Goal: Complete application form

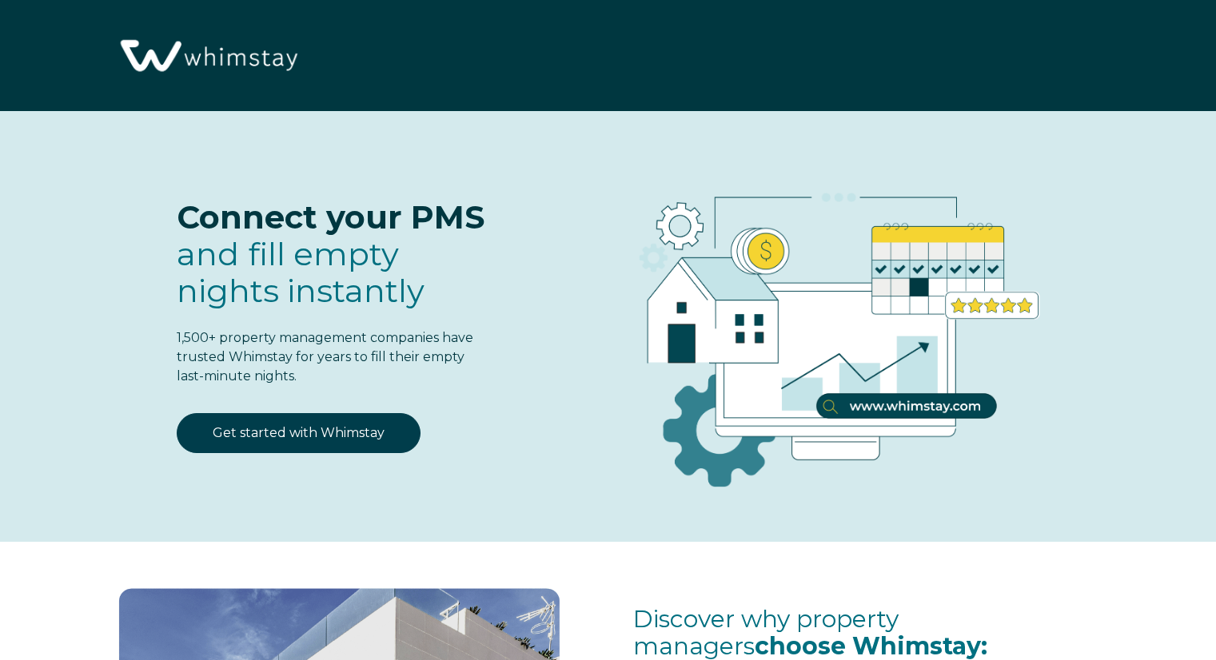
select select "US"
select select "Standard"
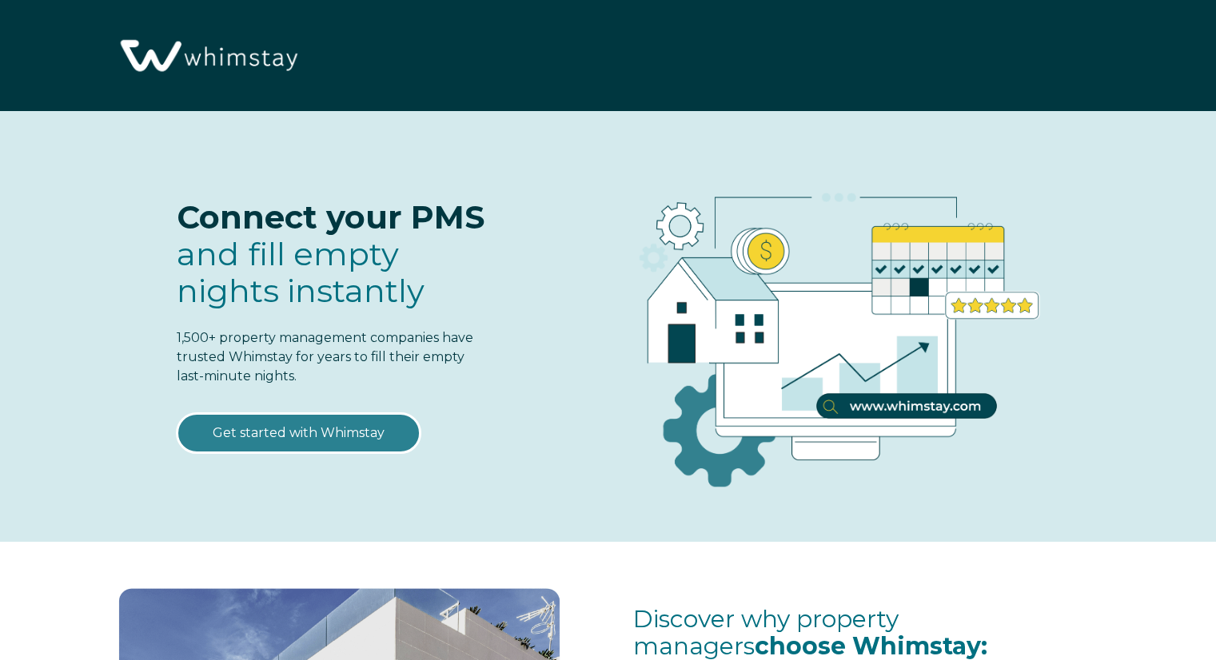
click at [306, 440] on link "Get started with Whimstay" at bounding box center [299, 433] width 244 height 40
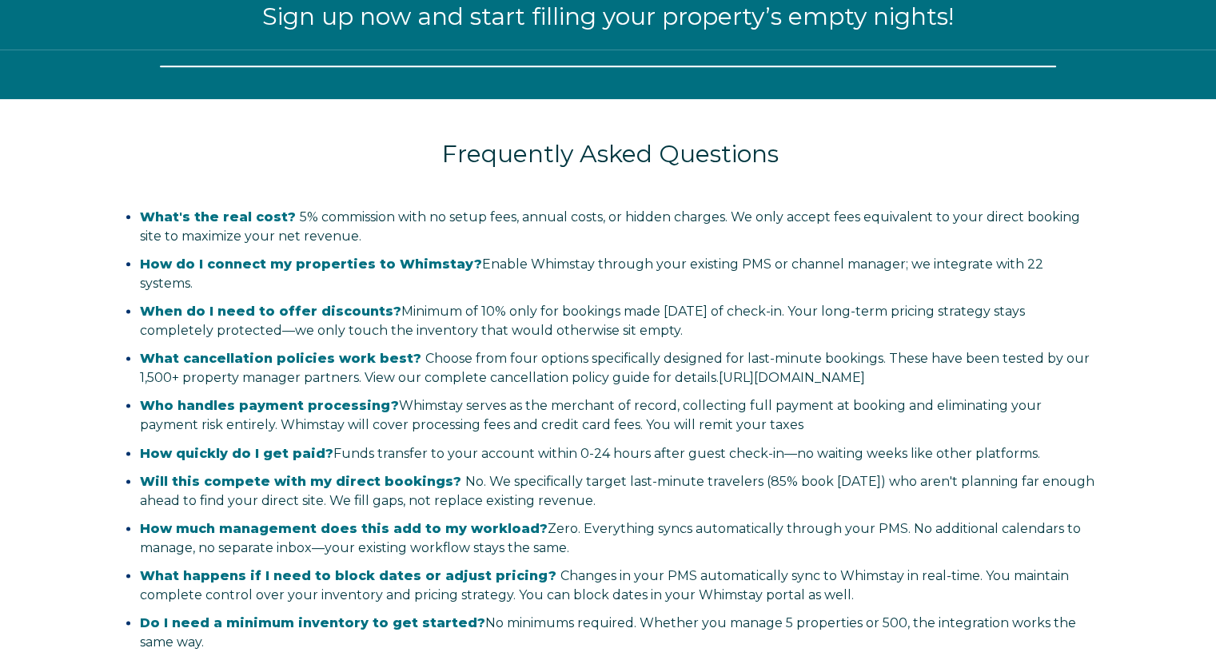
scroll to position [1966, 0]
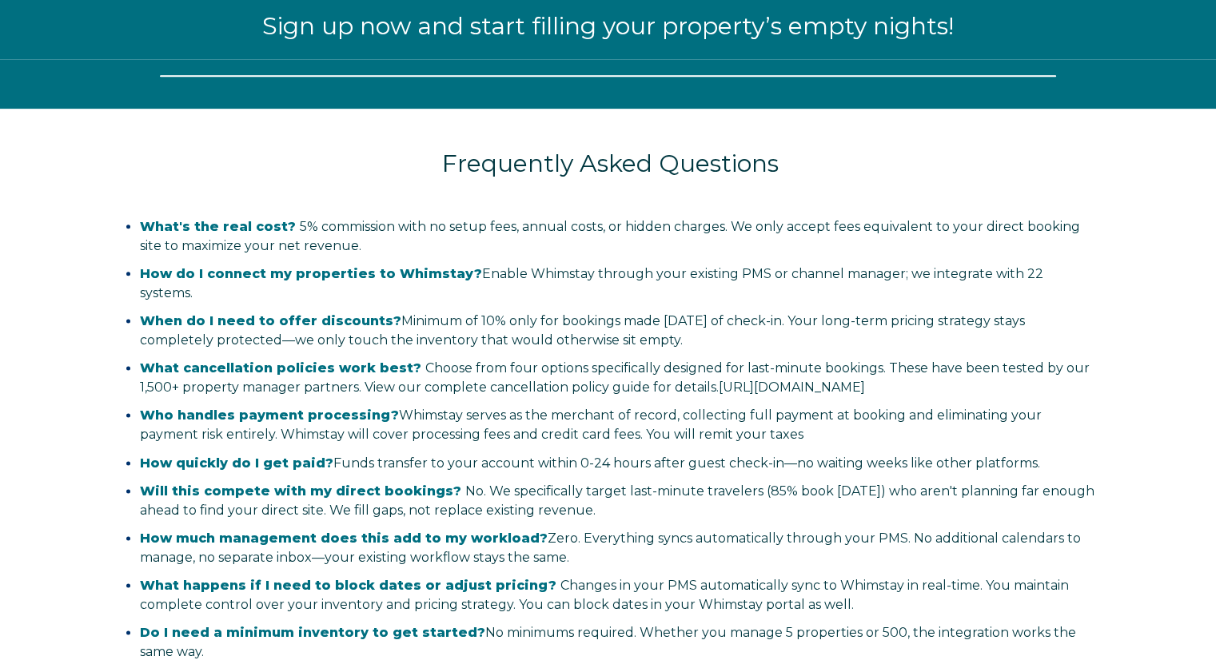
select select "US"
select select "Standard"
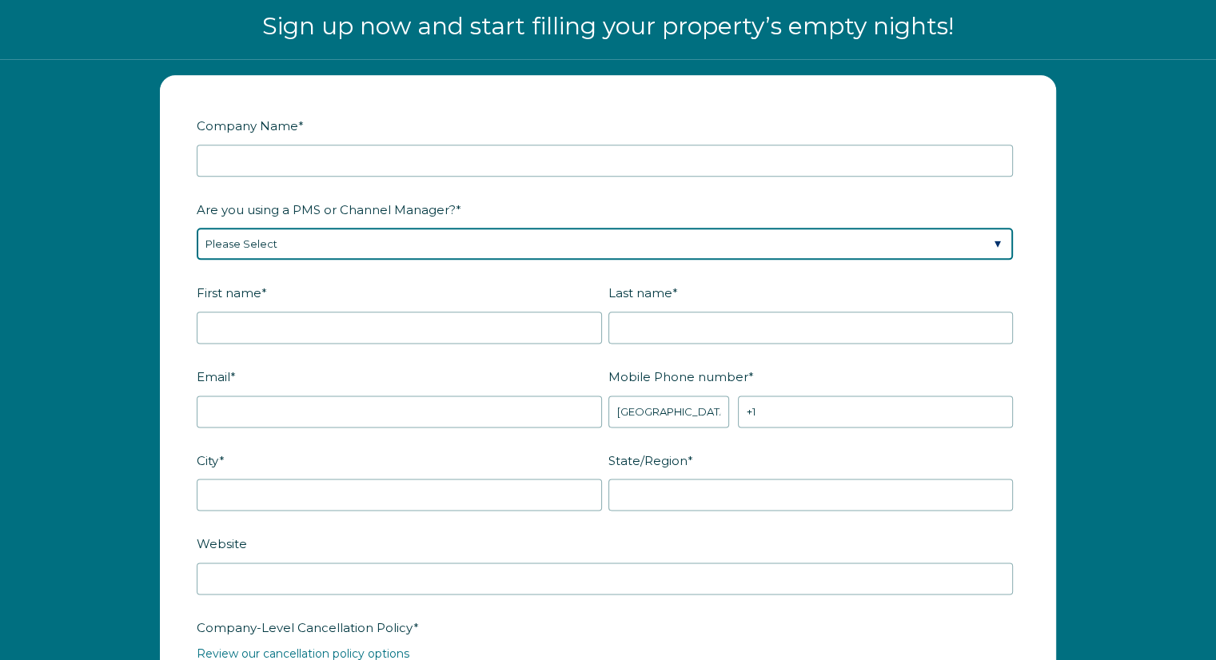
click at [561, 241] on select "Please Select Barefoot BookingPal Boost Brightside CiiRUS Escapia Guesty Hostaw…" at bounding box center [605, 244] width 816 height 32
select select "Lodgify"
click at [197, 228] on select "Please Select Barefoot BookingPal Boost Brightside CiiRUS Escapia Guesty Hostaw…" at bounding box center [605, 244] width 816 height 32
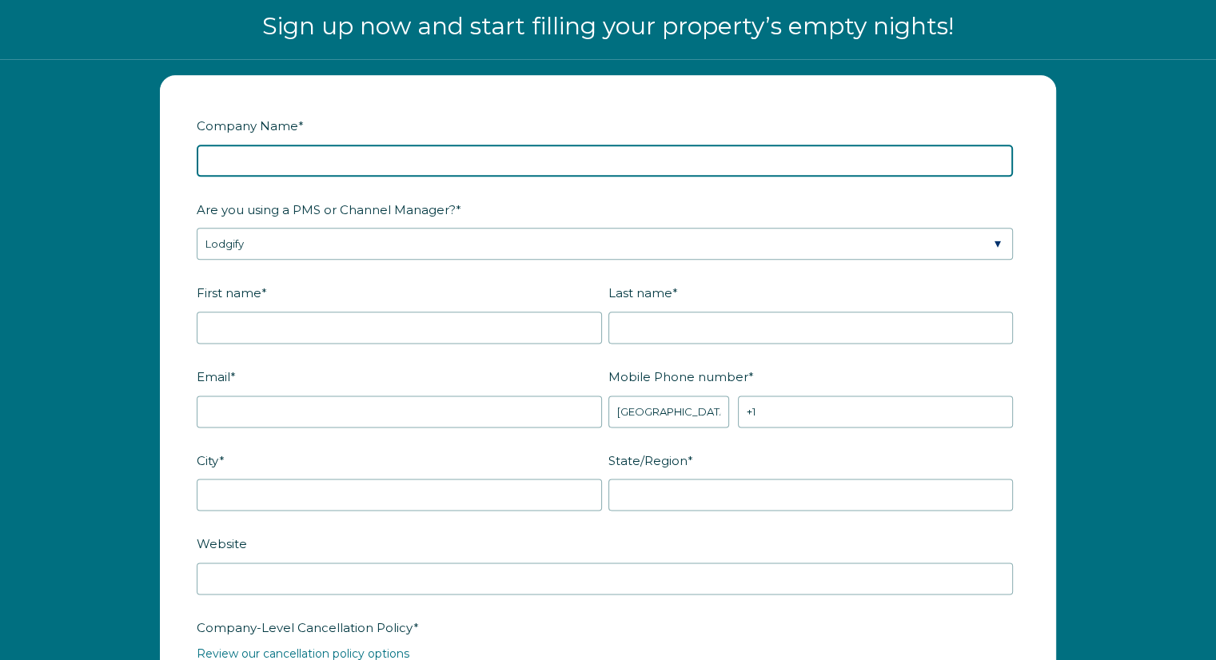
click at [333, 160] on input "Company Name *" at bounding box center [605, 161] width 816 height 32
paste input "8477892 Canada Inc"
type input "8477892 Canada Inc"
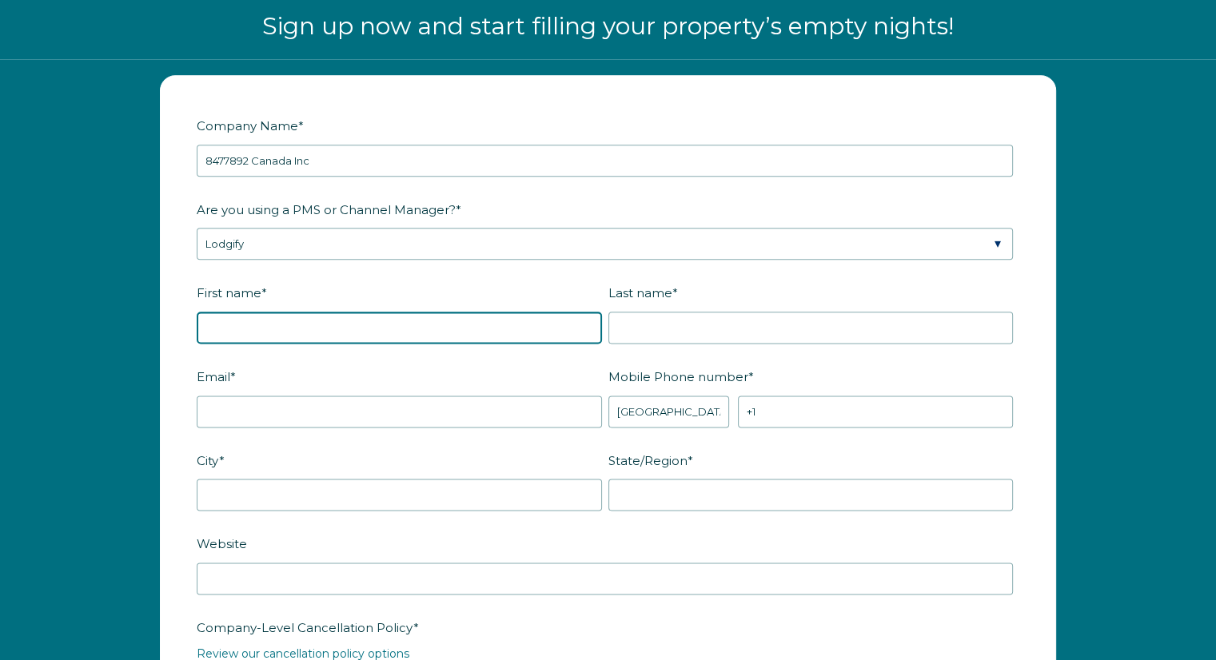
click at [265, 322] on input "First name *" at bounding box center [399, 328] width 405 height 32
type input "Richard"
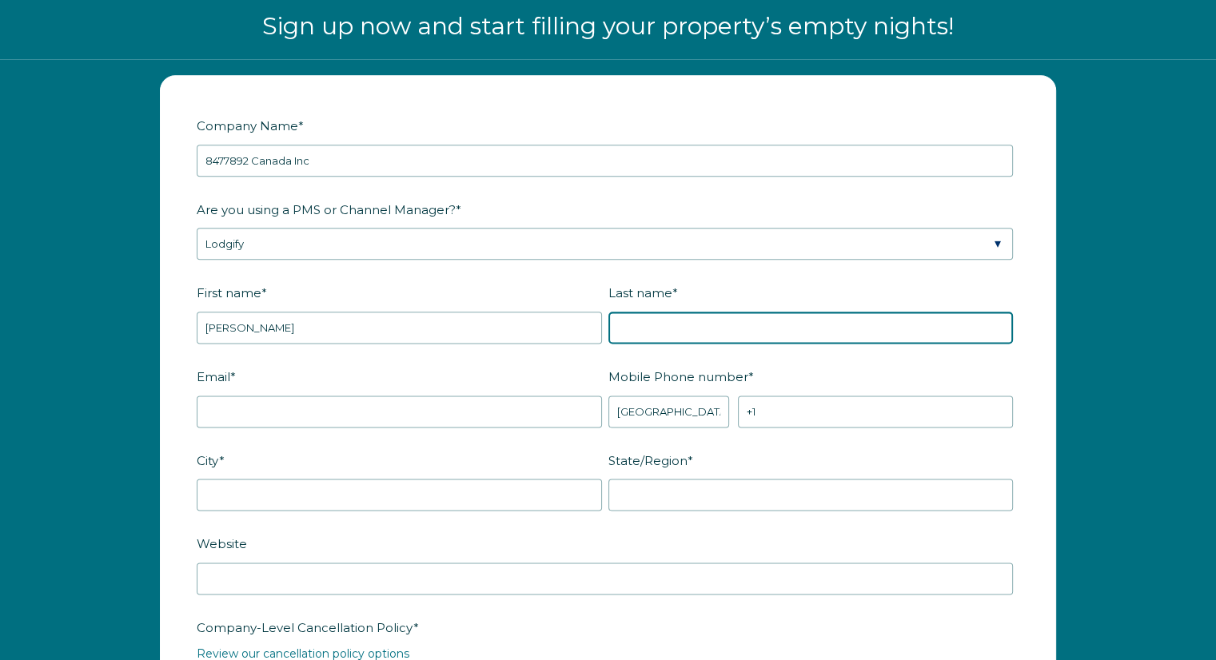
type input "F"
type input "Gagnon"
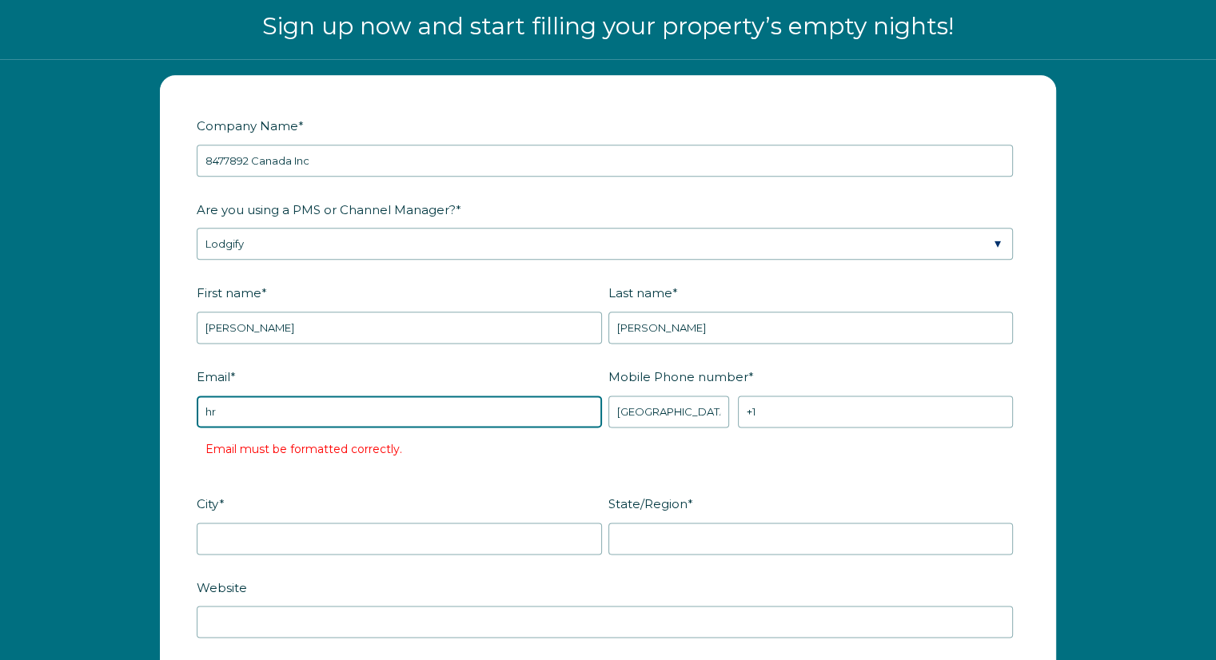
type input "hrgagnon@hotmail.com"
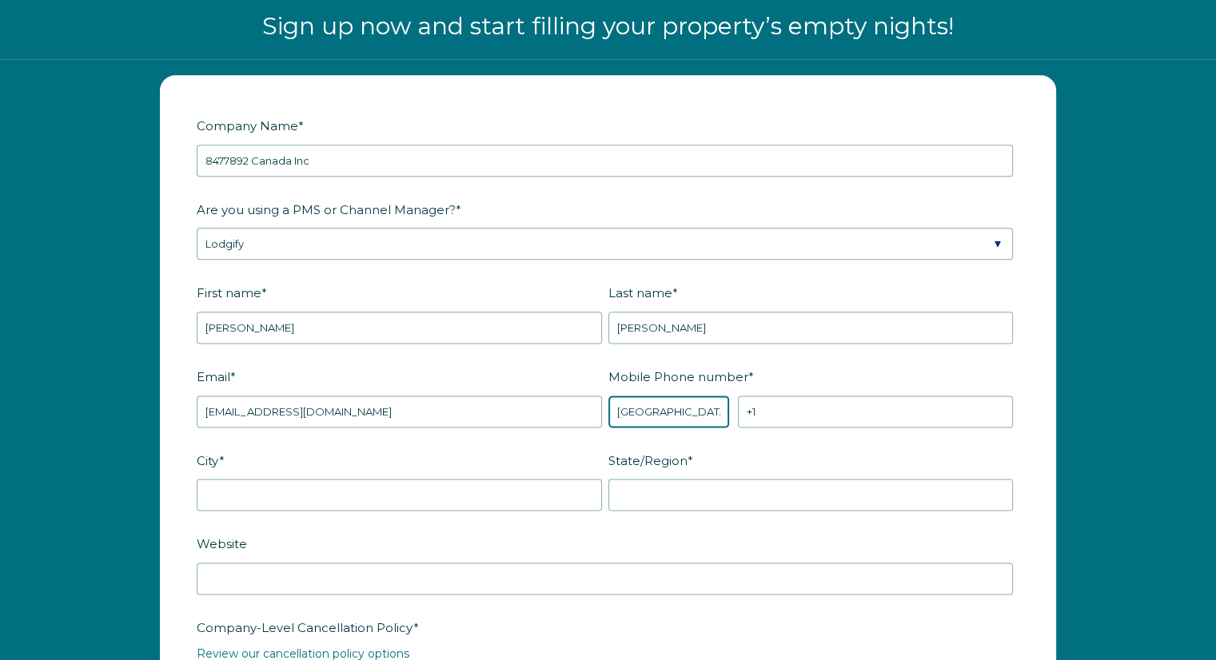
click at [664, 410] on select "* Afghanistan (‫افغانستان‬‎) Albania (Shqipëri) Algeria (‫الجزائر‬‎) American S…" at bounding box center [668, 412] width 121 height 32
select select "CA"
click at [608, 396] on select "* Afghanistan (‫افغانستان‬‎) Albania (Shqipëri) Algeria (‫الجزائر‬‎) American S…" at bounding box center [668, 412] width 121 height 32
click at [772, 407] on input "+1" at bounding box center [875, 412] width 275 height 32
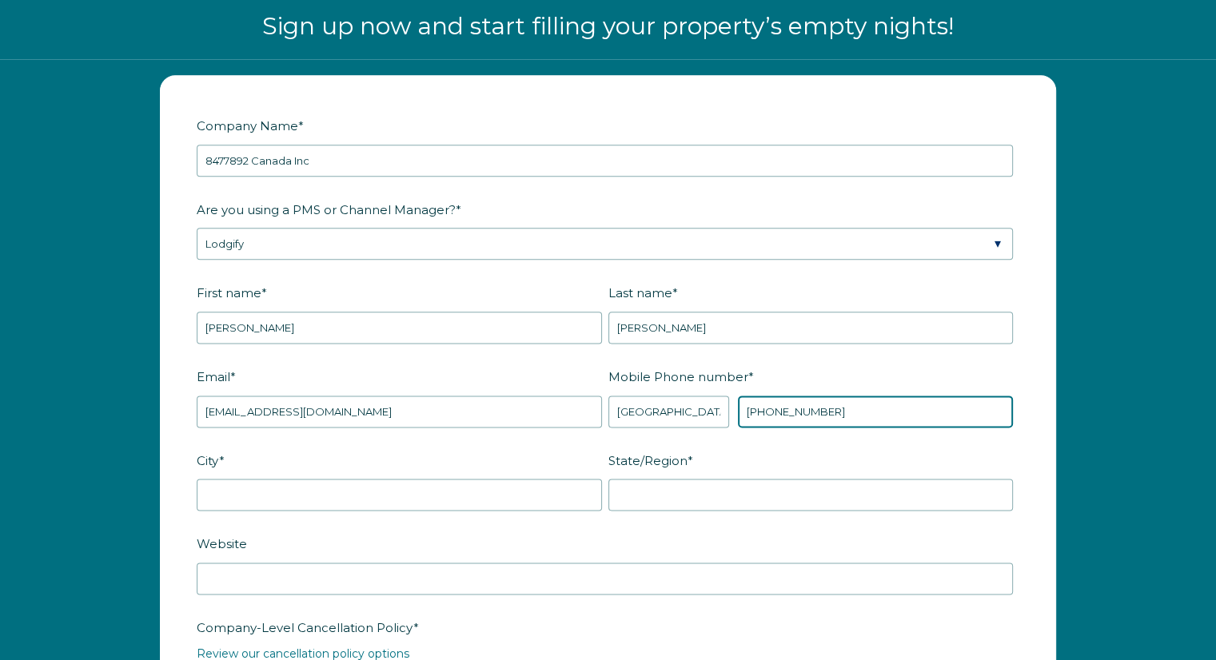
type input "[PHONE_NUMBER]"
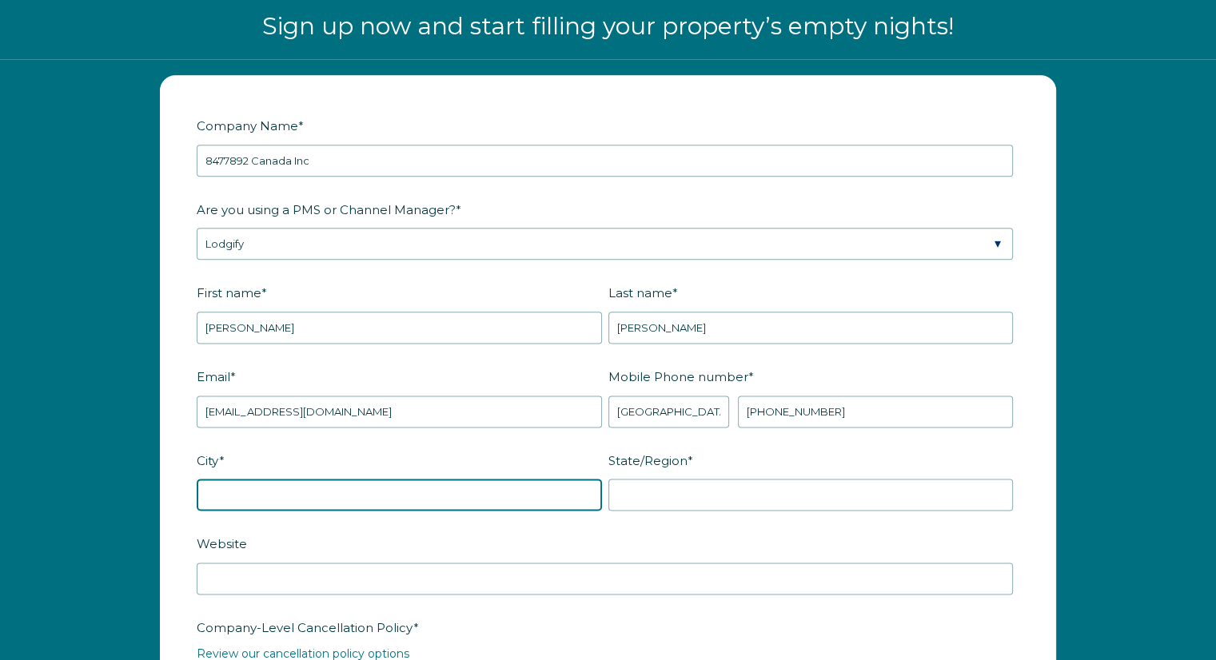
click at [516, 484] on input "City *" at bounding box center [399, 495] width 405 height 32
type input "Golden"
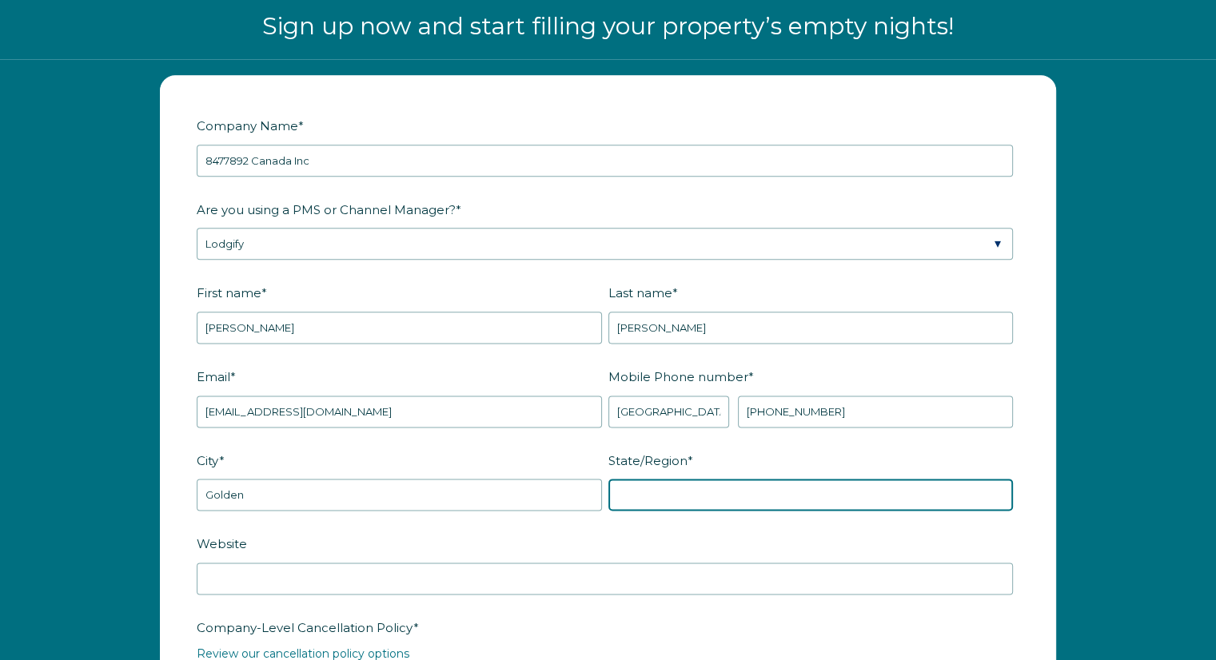
click at [687, 495] on input "State/Region *" at bounding box center [810, 495] width 405 height 32
type input "BC"
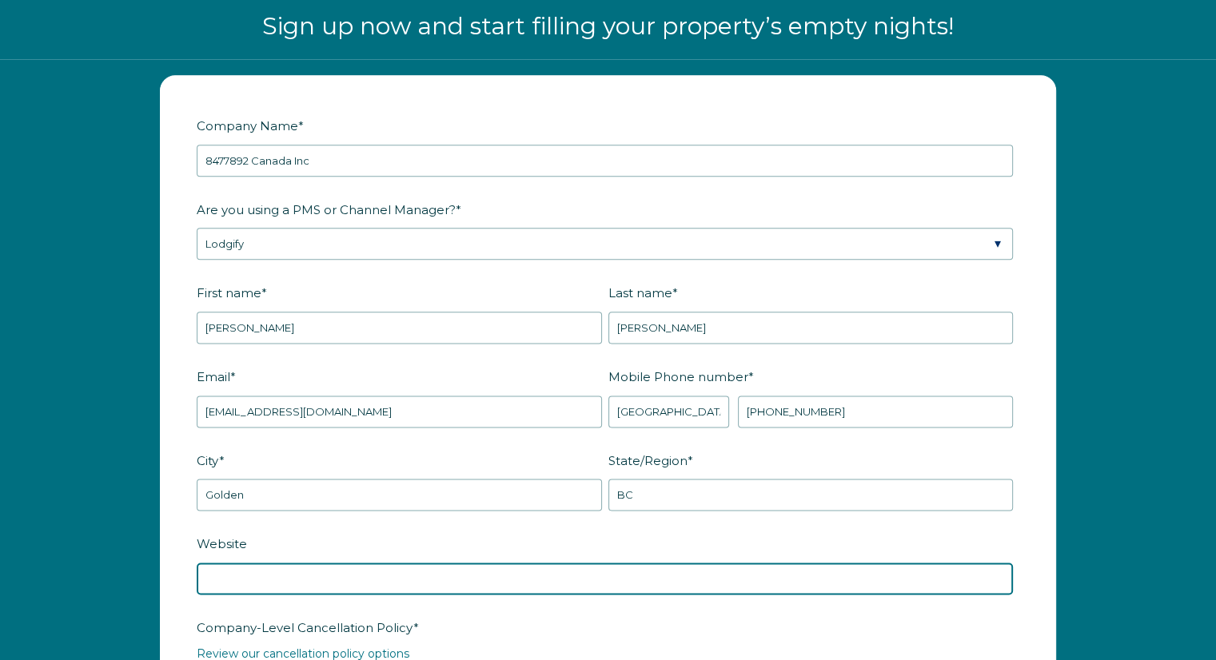
click at [400, 571] on input "Website" at bounding box center [605, 579] width 816 height 32
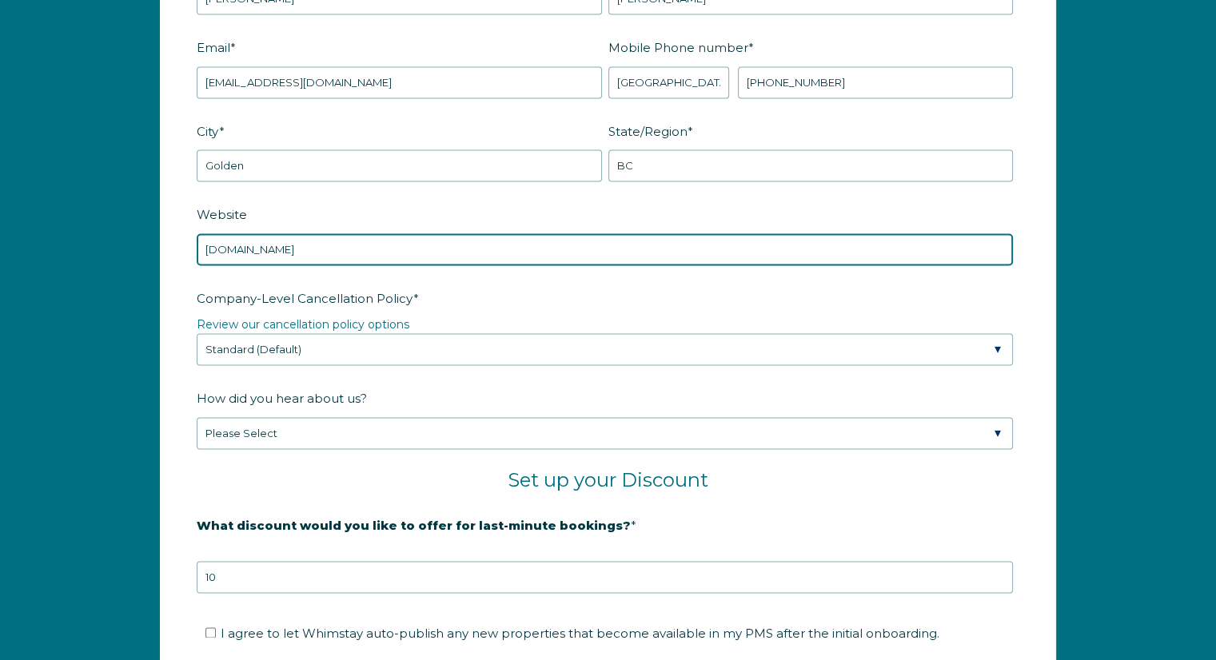
scroll to position [2375, 0]
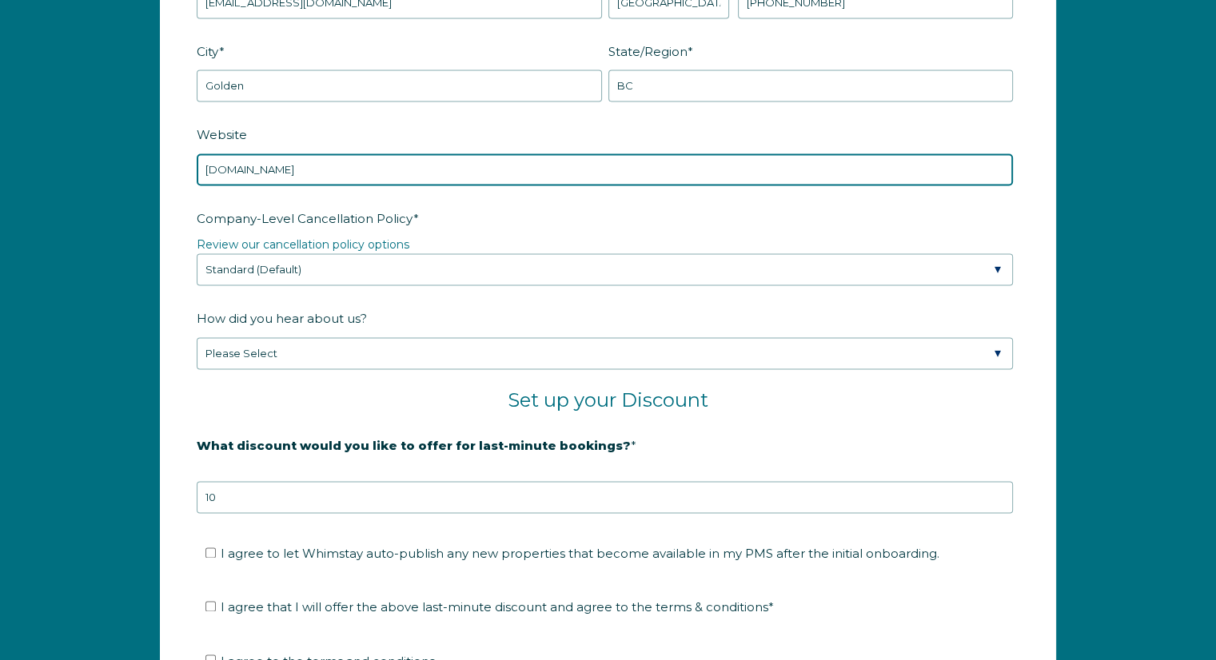
type input "www.alpenrose.ca"
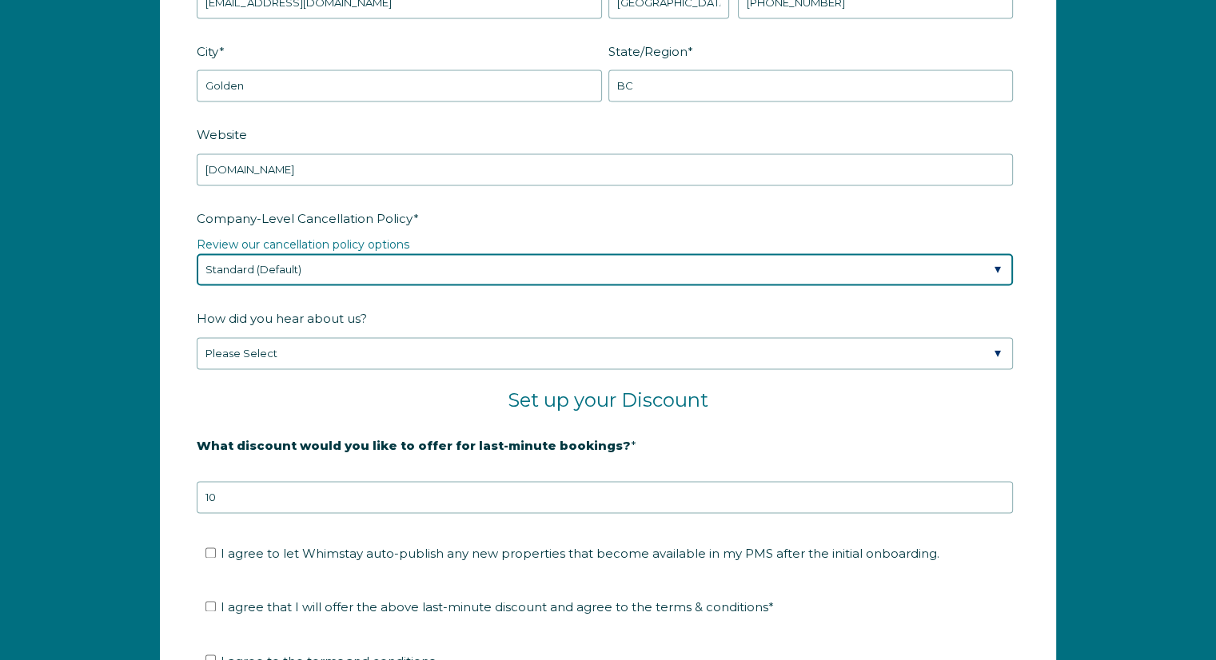
click at [994, 263] on select "Please Select Partial Standard (Default) Moderate Strict" at bounding box center [605, 269] width 816 height 32
select select "Strict"
click at [197, 253] on select "Please Select Partial Standard (Default) Moderate Strict" at bounding box center [605, 269] width 816 height 32
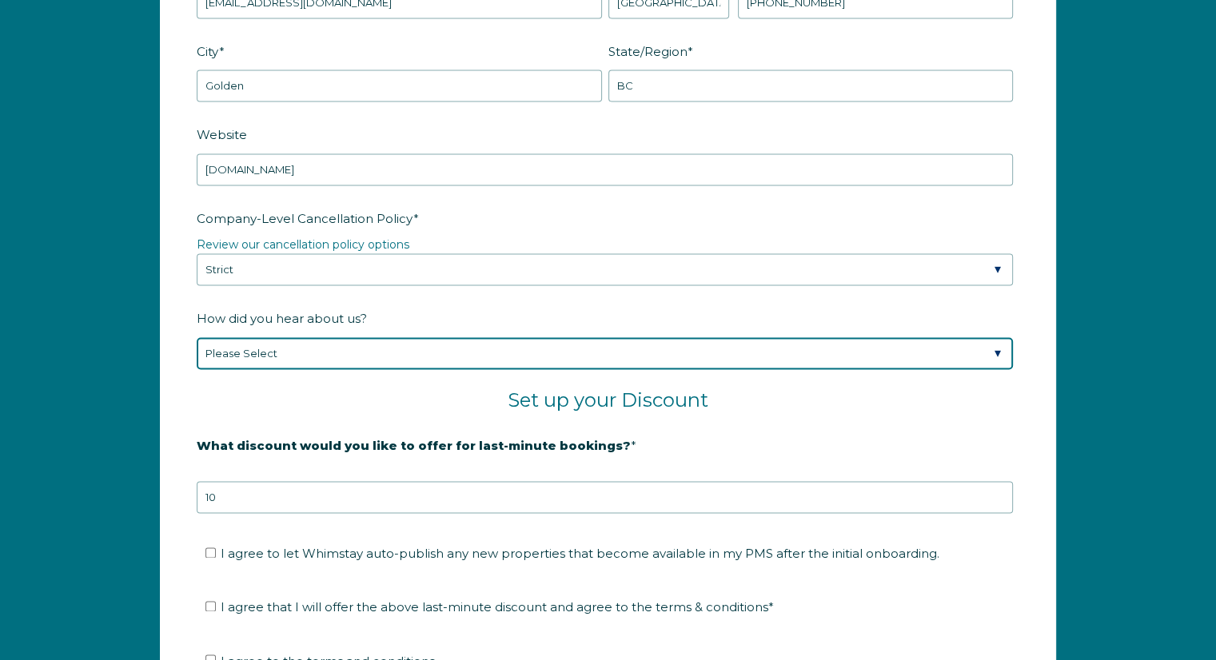
click at [822, 354] on select "Please Select Found Whimstay through a Google search Spoke to a Whimstay salesp…" at bounding box center [605, 353] width 816 height 32
select select "Podcast"
click at [197, 337] on select "Please Select Found Whimstay through a Google search Spoke to a Whimstay salesp…" at bounding box center [605, 353] width 816 height 32
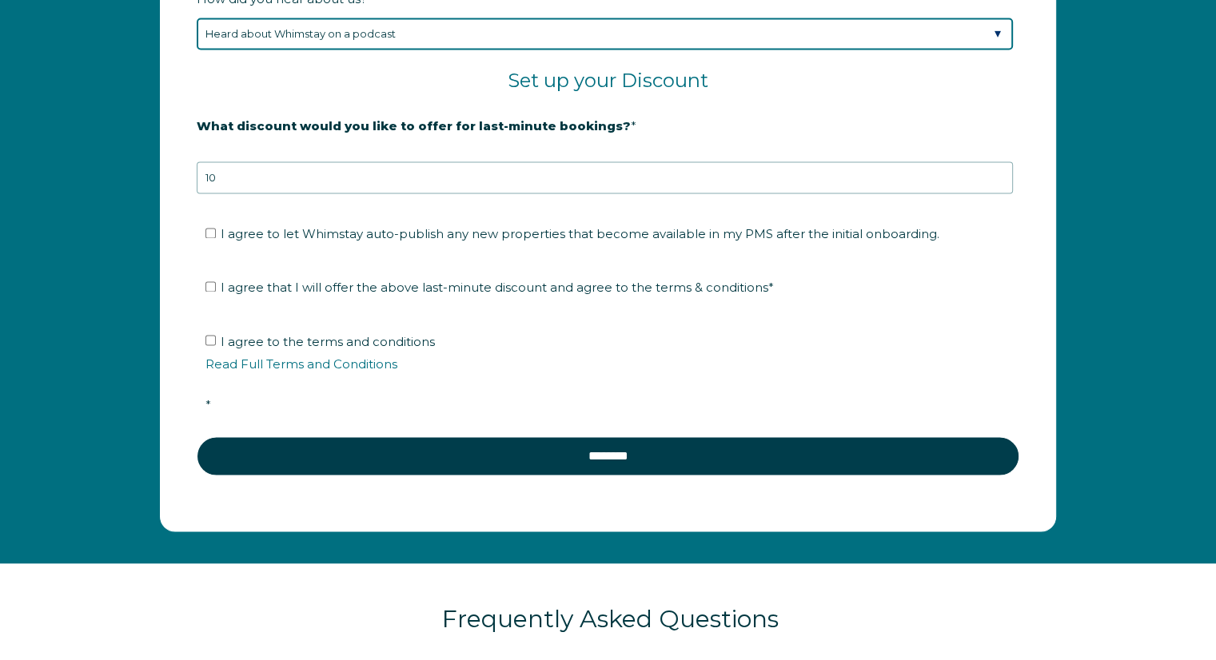
scroll to position [2678, 0]
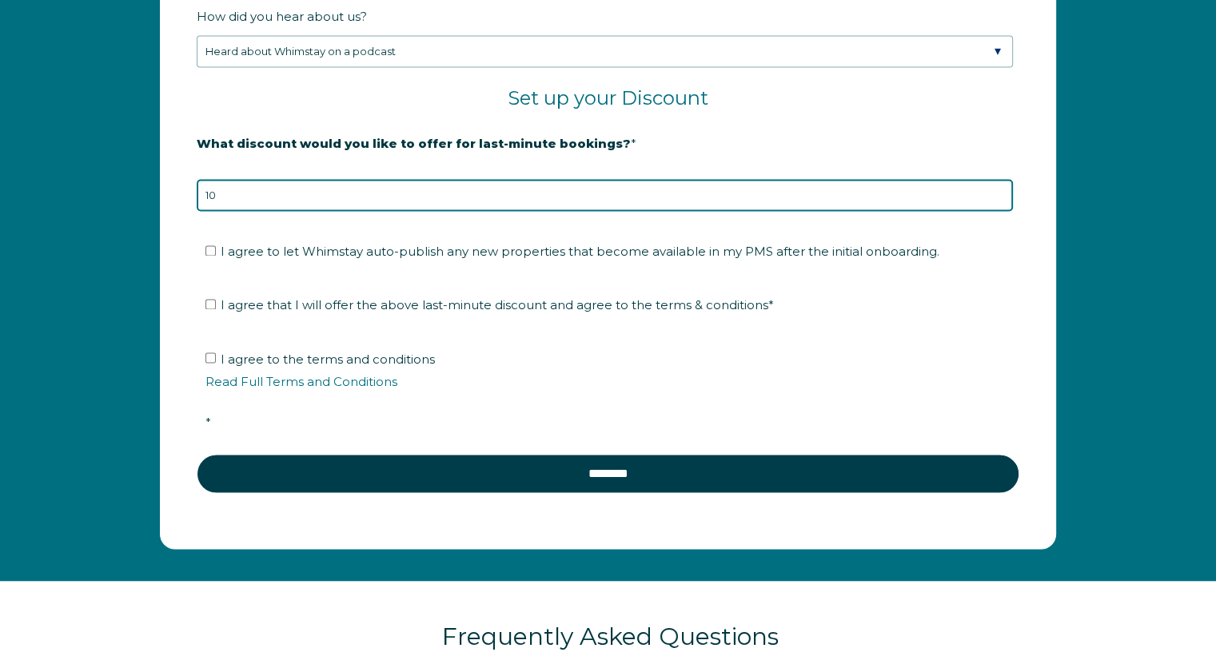
click at [253, 187] on input "10" at bounding box center [605, 195] width 816 height 32
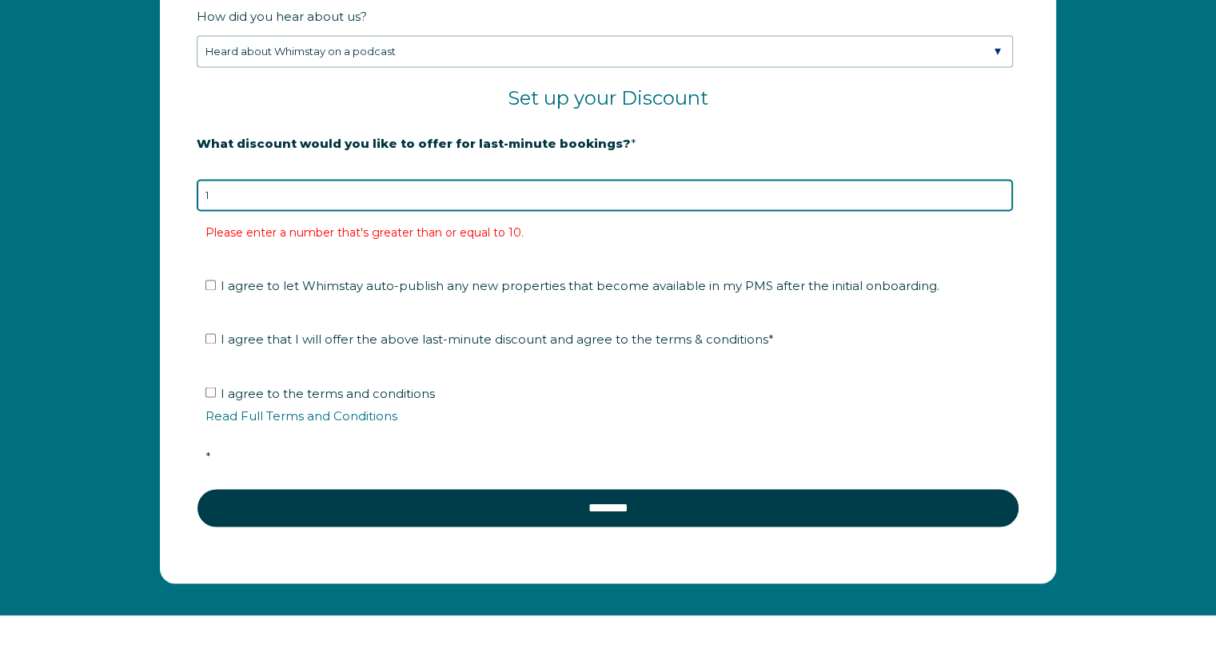
type input "10"
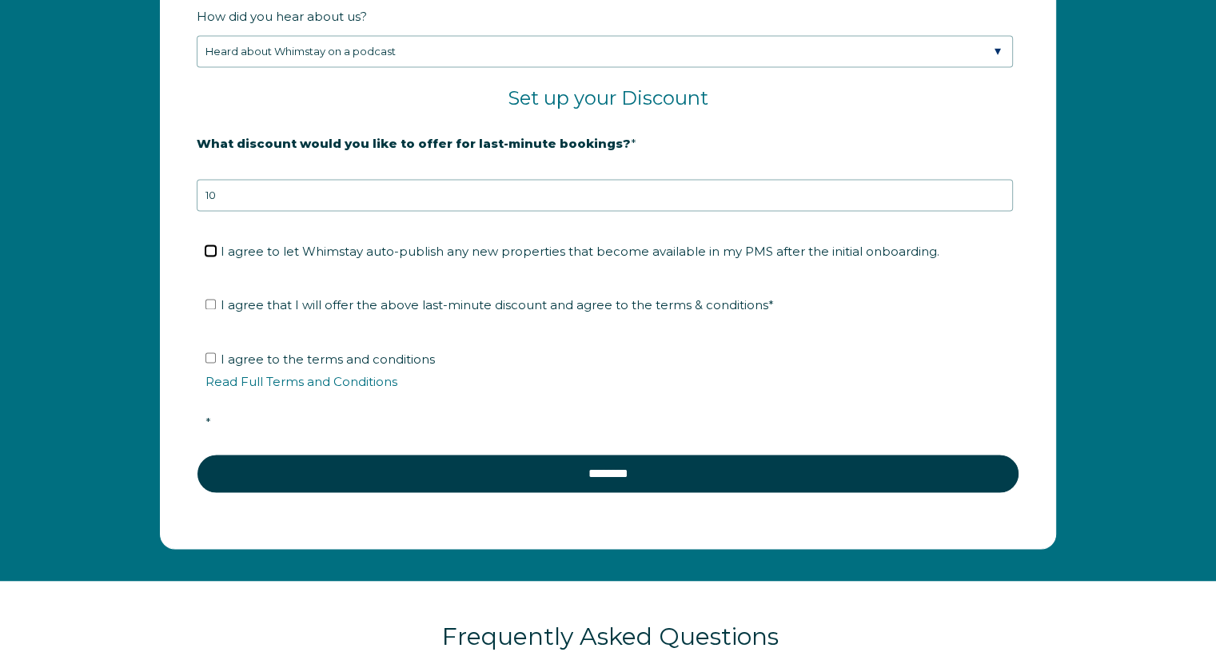
click at [213, 245] on input "I agree to let Whimstay auto-publish any new properties that become available i…" at bounding box center [210, 250] width 10 height 10
checkbox input "true"
click at [209, 299] on input "I agree that I will offer the above last-minute discount and agree to the terms…" at bounding box center [210, 304] width 10 height 10
checkbox input "true"
click at [211, 355] on input "I agree to the terms and conditions Read Full Terms and Conditions *" at bounding box center [210, 357] width 10 height 10
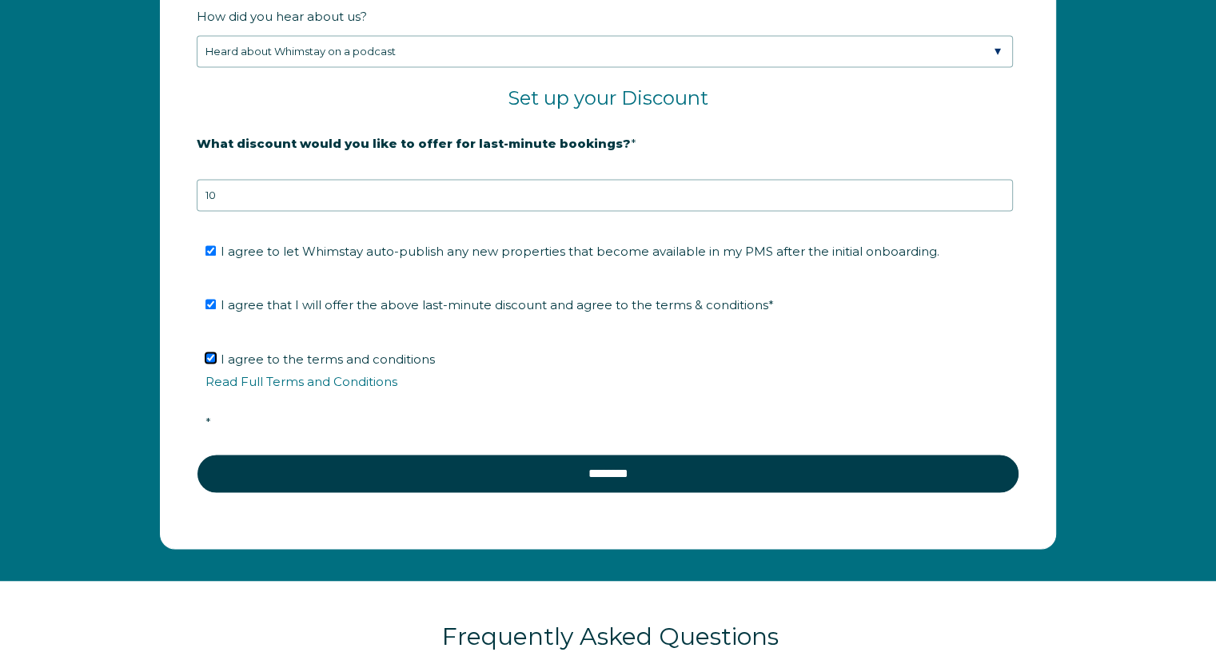
checkbox input "true"
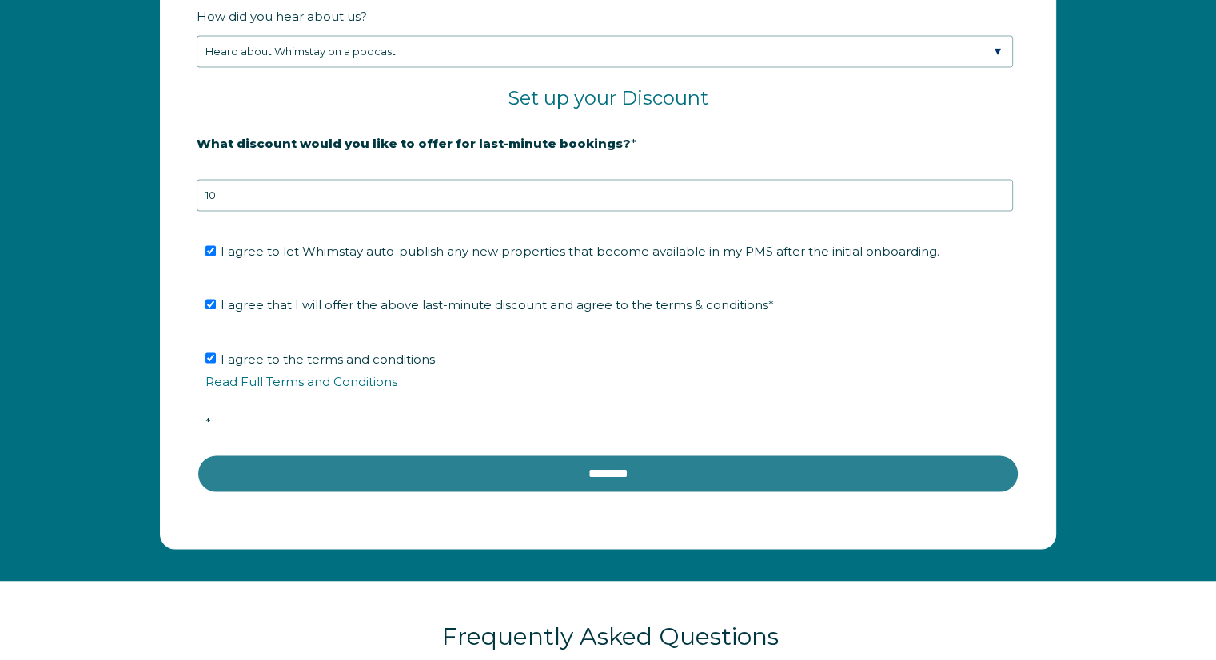
click at [600, 464] on input "********" at bounding box center [608, 473] width 822 height 38
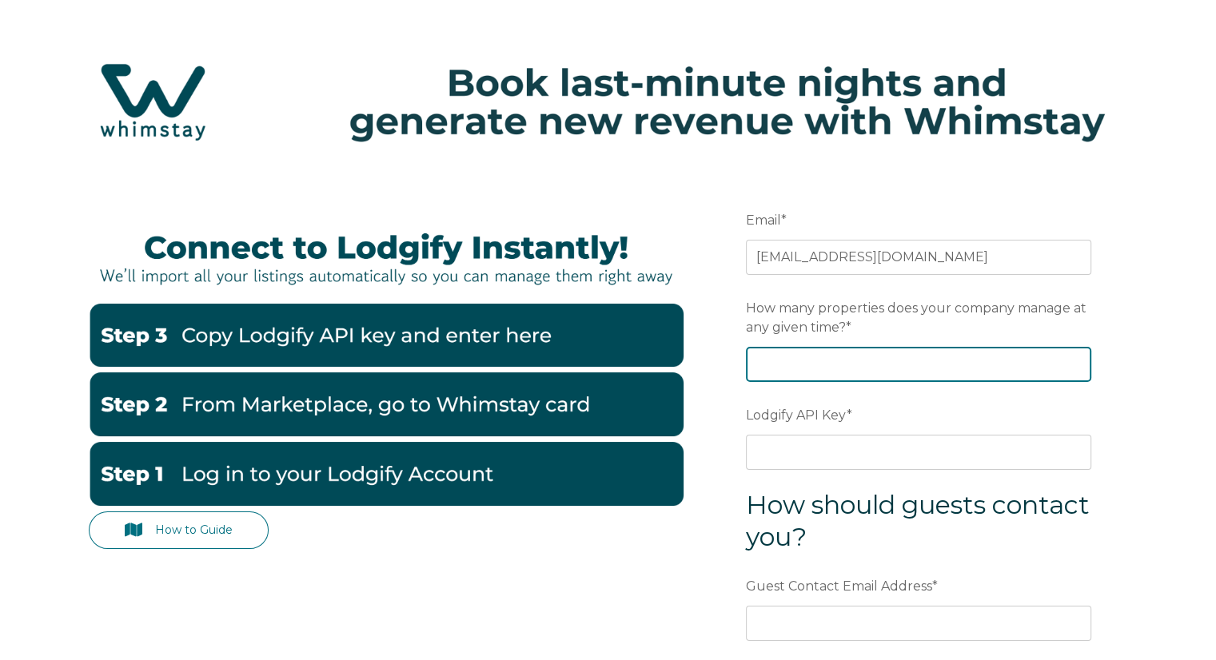
click at [826, 359] on input "How many properties does your company manage at any given time? *" at bounding box center [918, 364] width 345 height 35
type input "15"
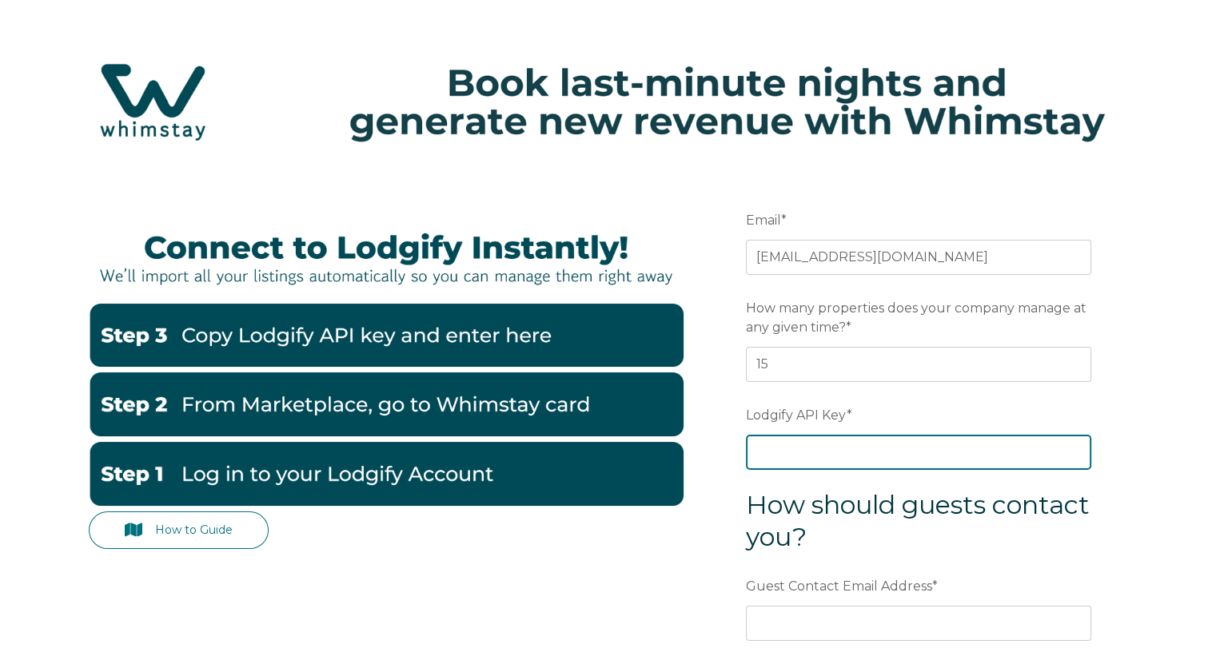
click at [787, 446] on input "Lodgify API Key *" at bounding box center [918, 452] width 345 height 35
paste input "ijb9c9YcHx9Szgxt/ftVZKpZja4WAyrr6xDRM8waRV4ObE9bEpwN6JC9qN0SCl55"
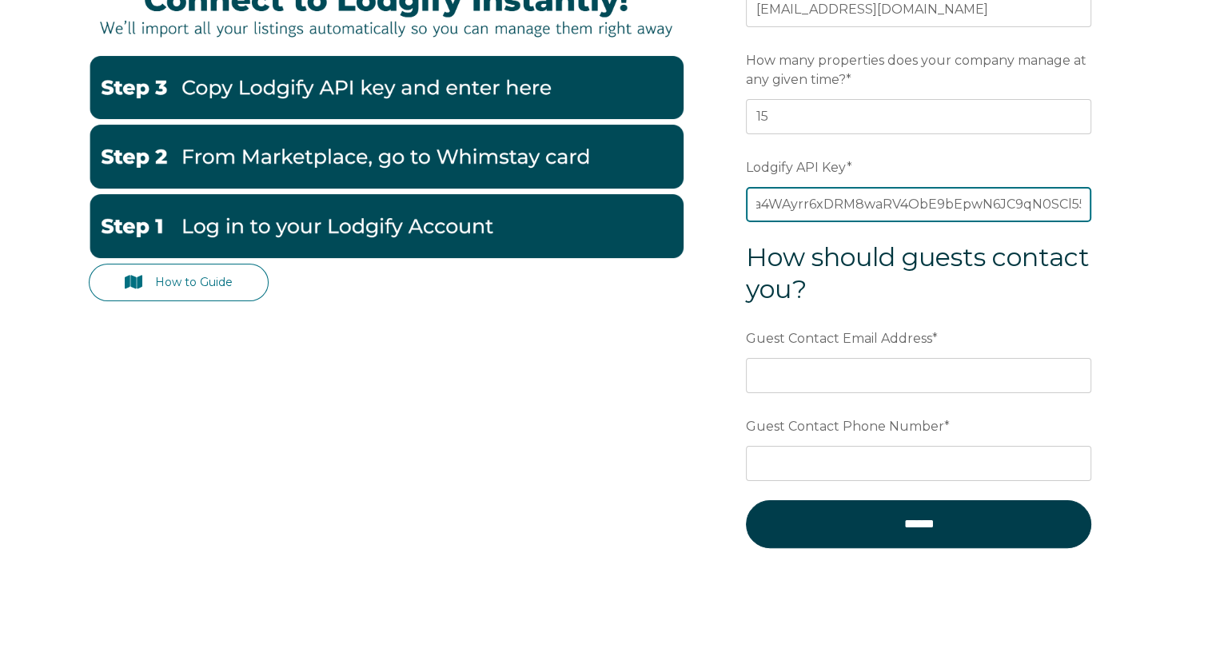
scroll to position [253, 0]
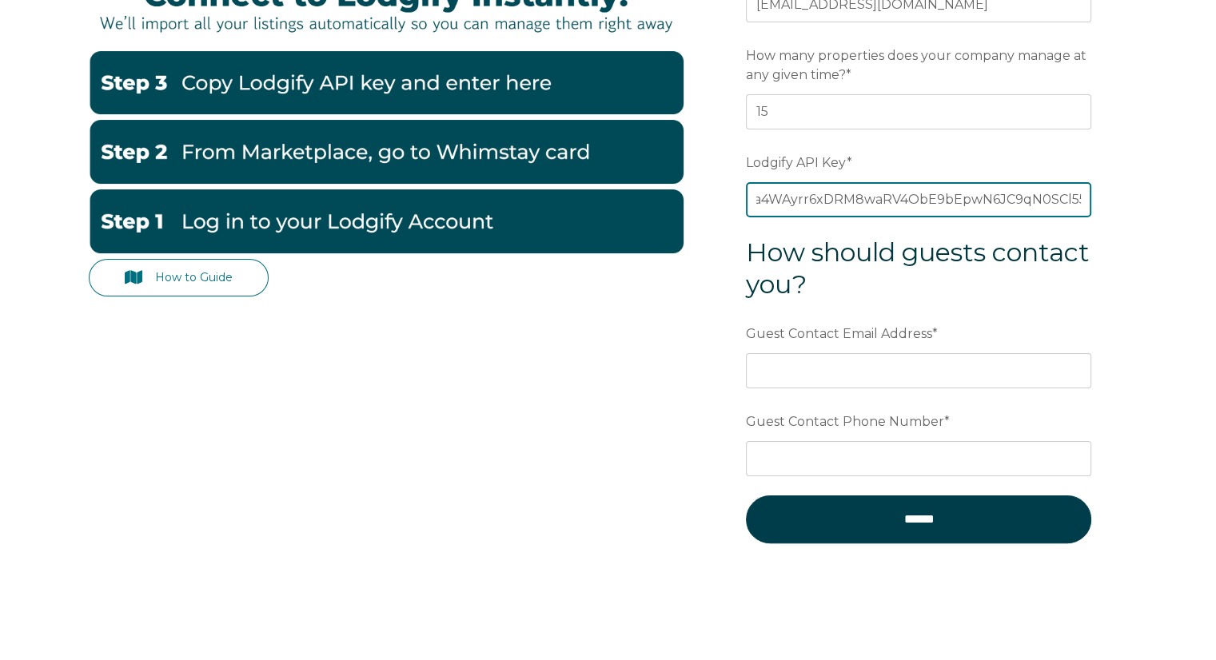
type input "ijb9c9YcHx9Szgxt/ftVZKpZja4WAyrr6xDRM8waRV4ObE9bEpwN6JC9qN0SCl55"
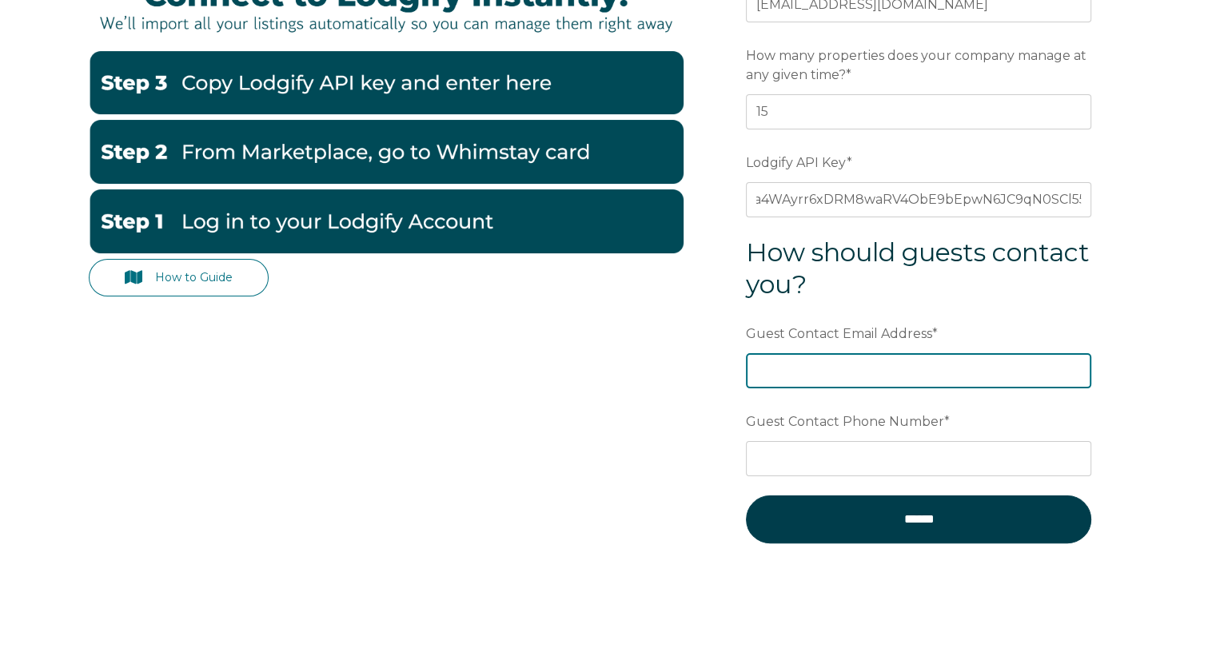
click at [850, 368] on input "Guest Contact Email Address *" at bounding box center [918, 370] width 345 height 35
type input "hrgagnon@hotmail.com"
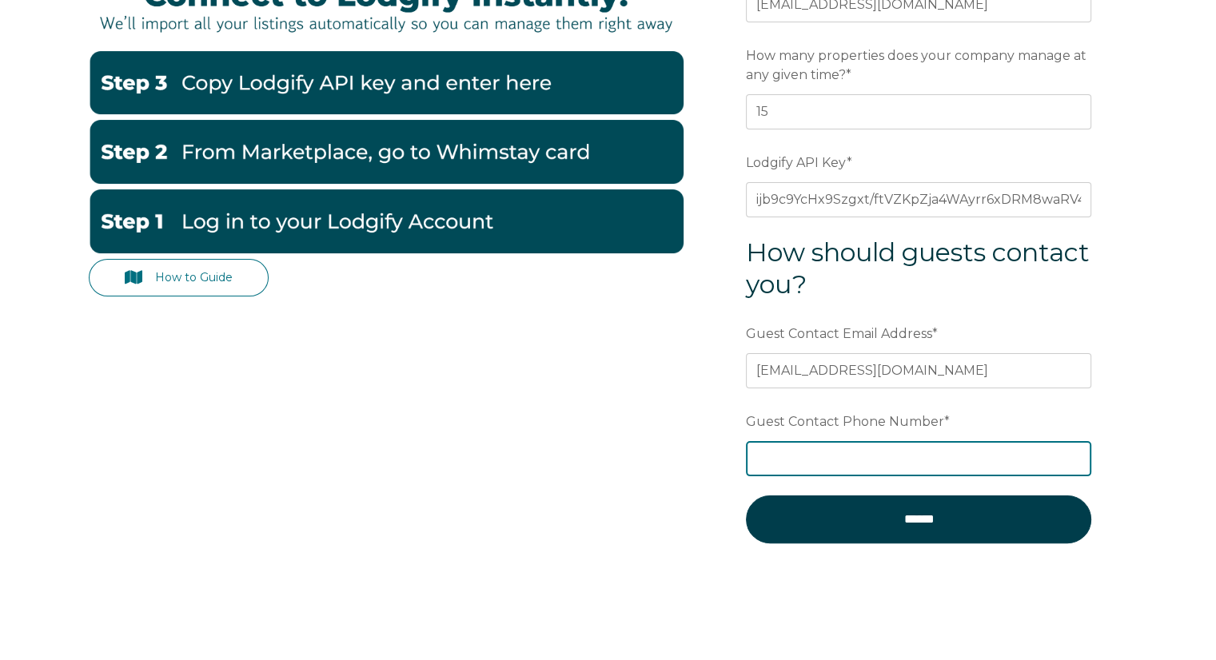
click at [809, 448] on input "Guest Contact Phone Number *" at bounding box center [918, 458] width 345 height 35
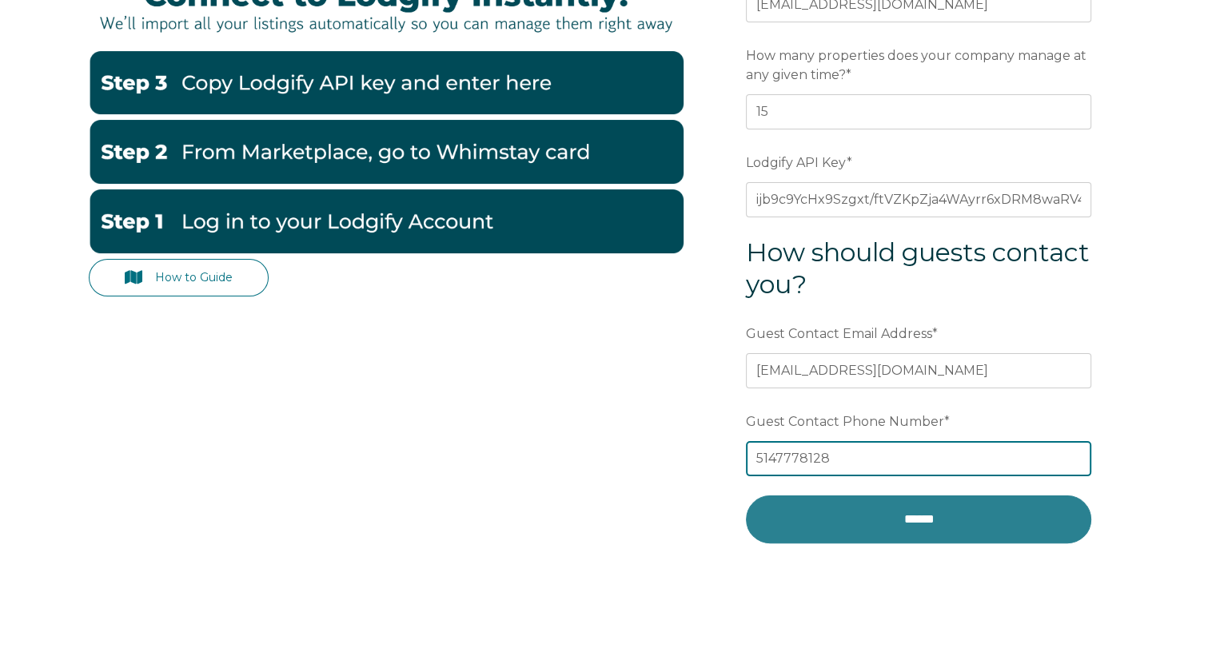
type input "5147778128"
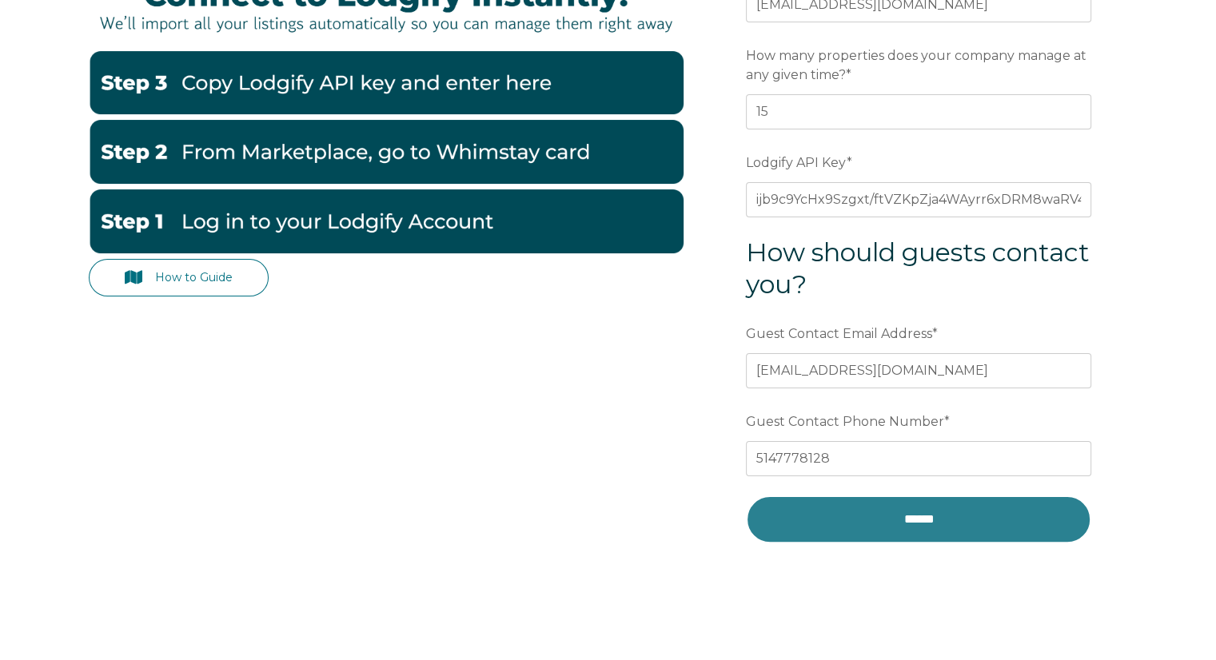
click at [895, 516] on input "******" at bounding box center [918, 520] width 345 height 48
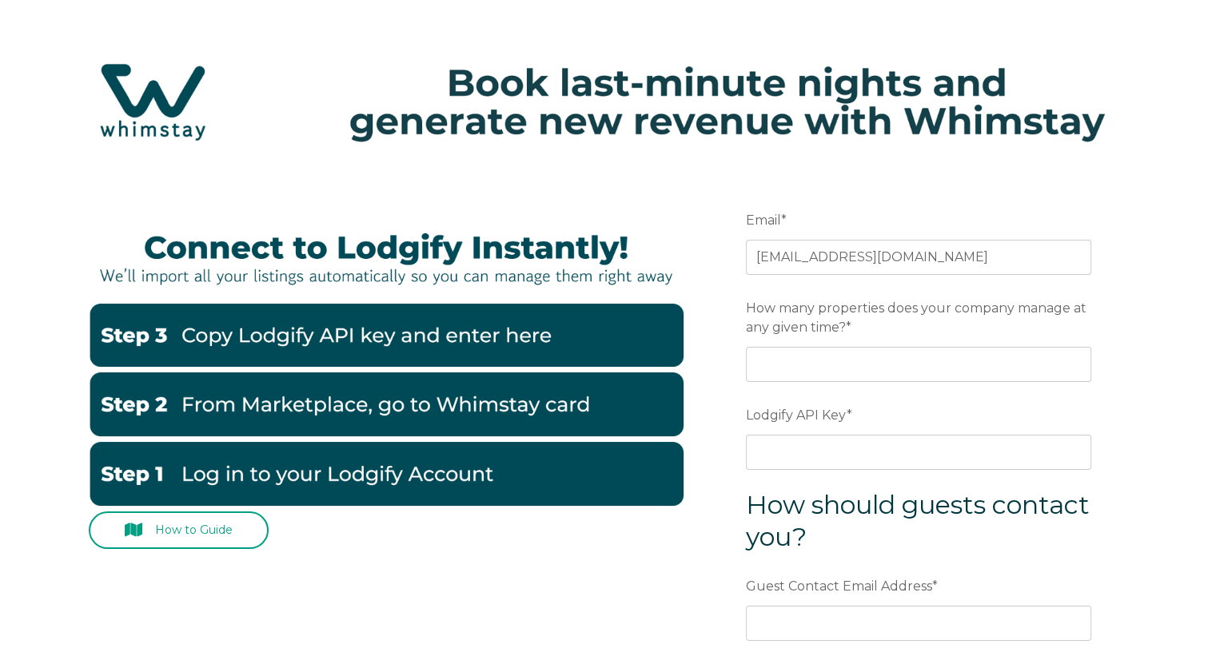
click at [189, 527] on link "How to Guide" at bounding box center [179, 531] width 181 height 38
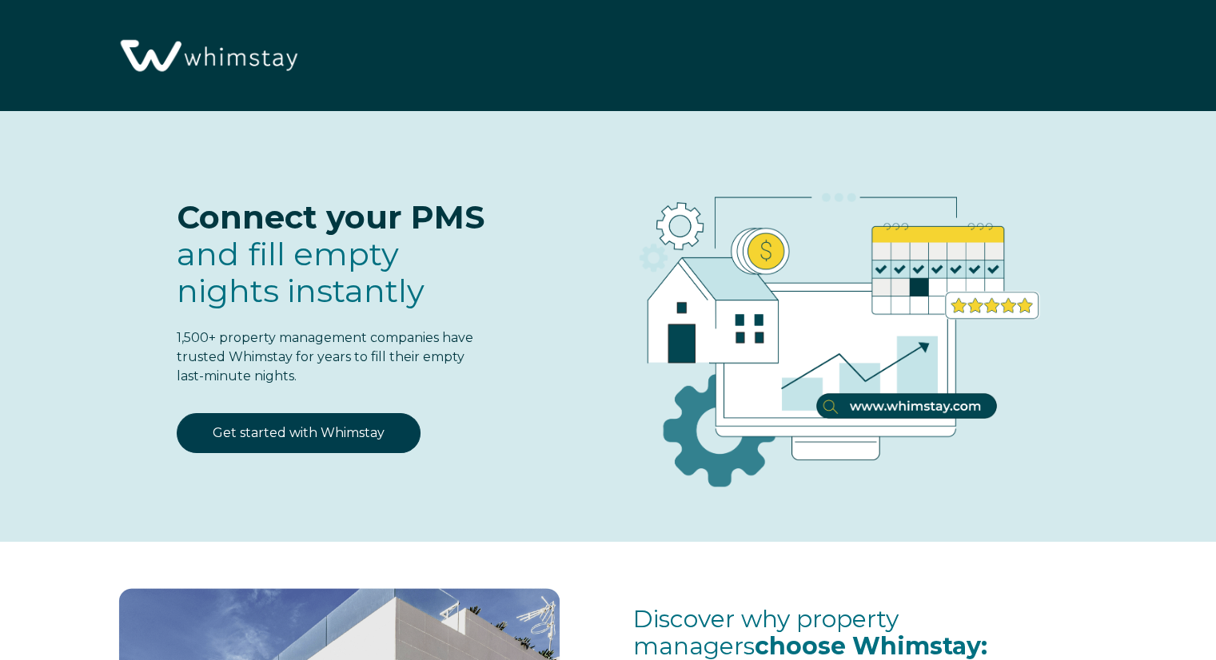
select select "CA"
select select "Standard"
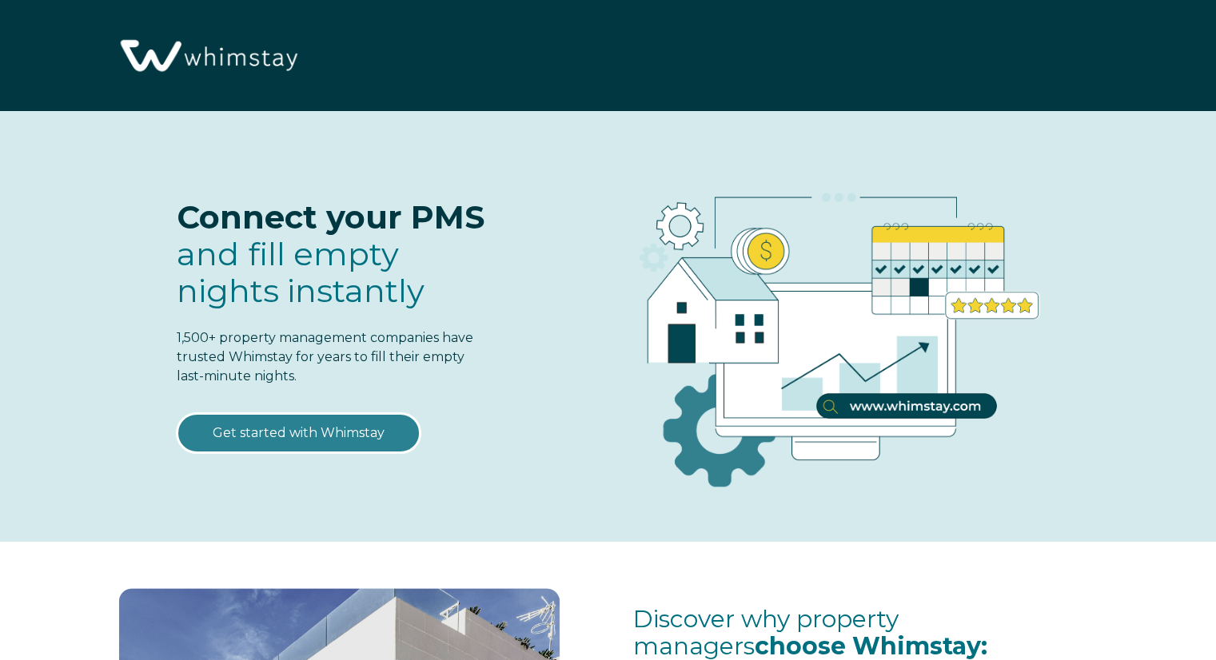
click at [265, 429] on link "Get started with Whimstay" at bounding box center [299, 433] width 244 height 40
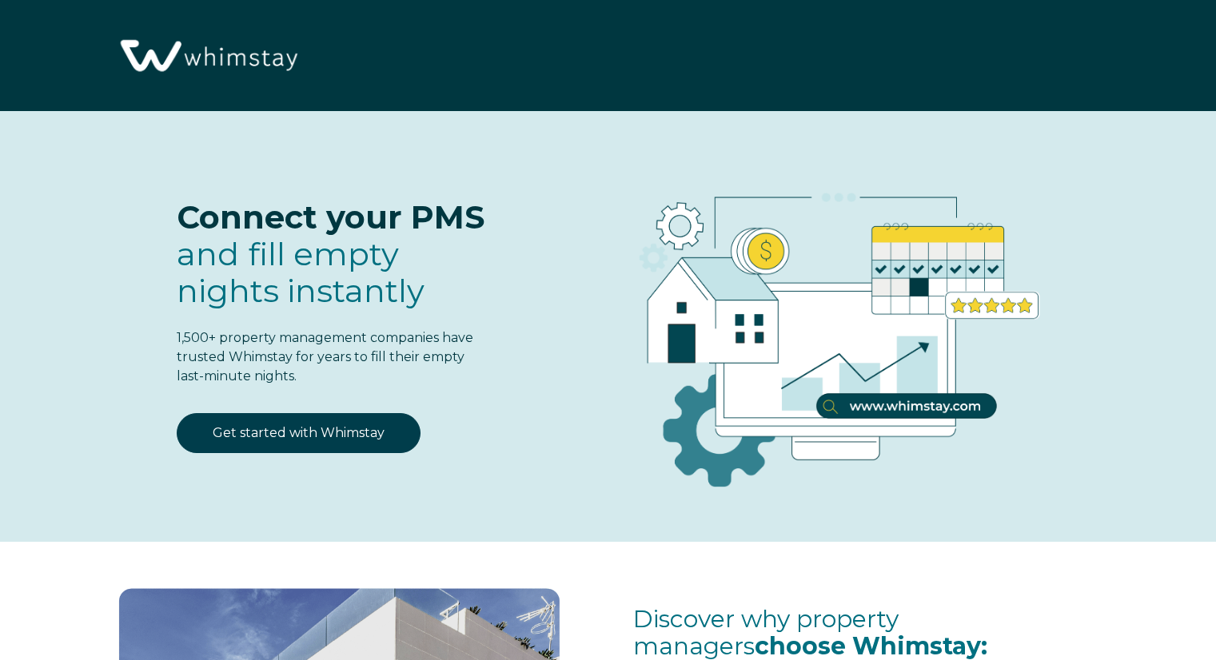
scroll to position [1966, 0]
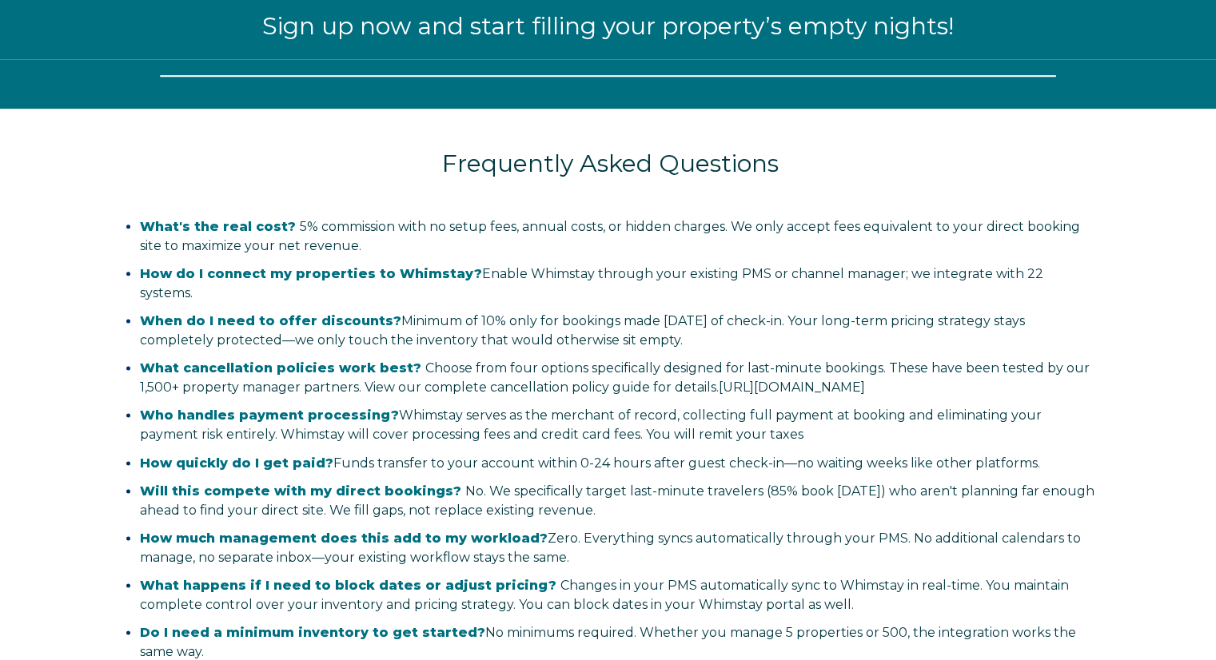
select select "CA"
select select "Standard"
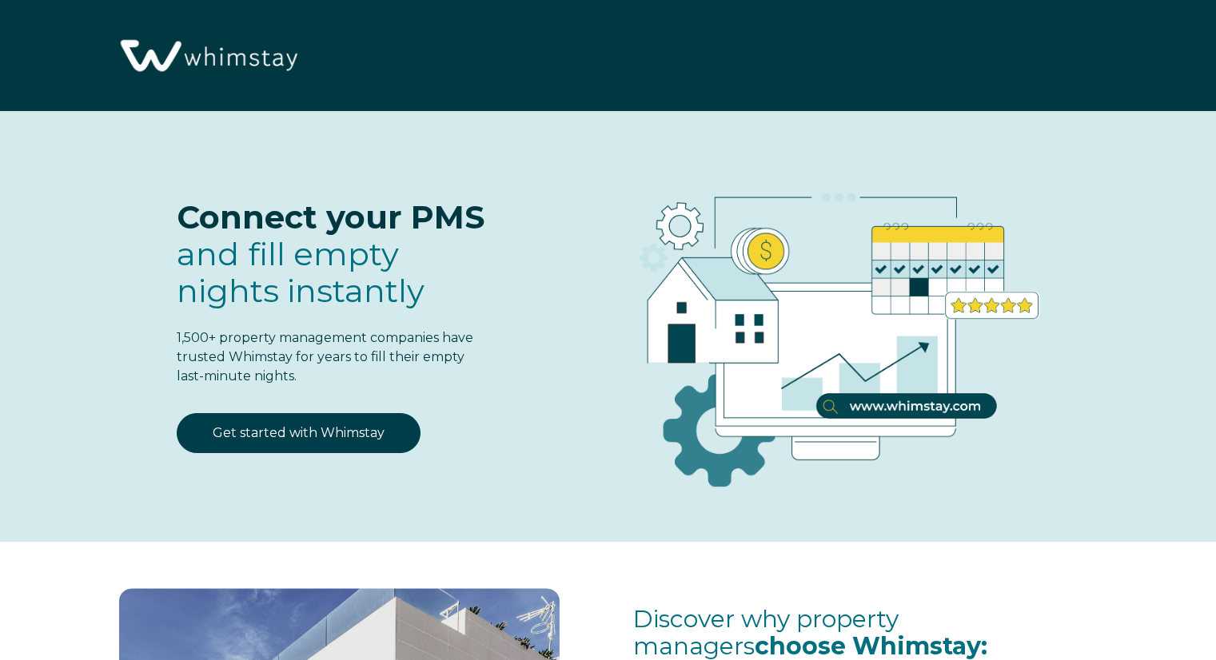
select select "CA"
select select "Standard"
select select "CA"
select select "Standard"
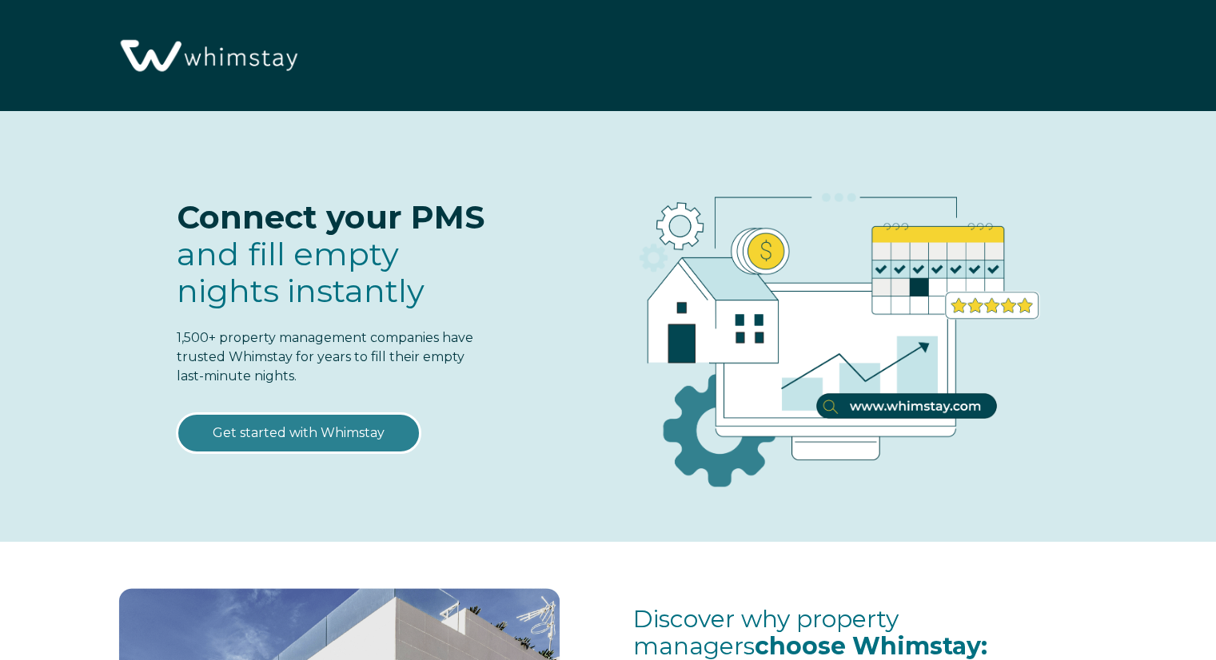
click at [323, 429] on link "Get started with Whimstay" at bounding box center [299, 433] width 244 height 40
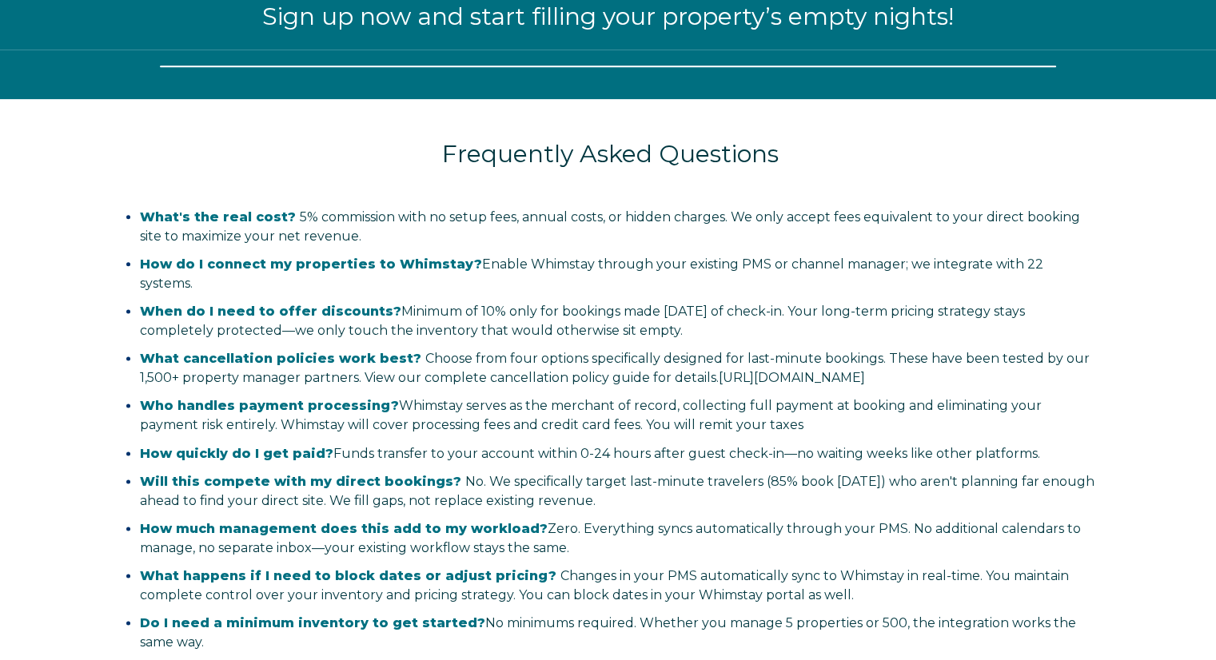
scroll to position [1976, 0]
select select "CA"
select select "Standard"
